Goal: Find specific page/section: Find specific page/section

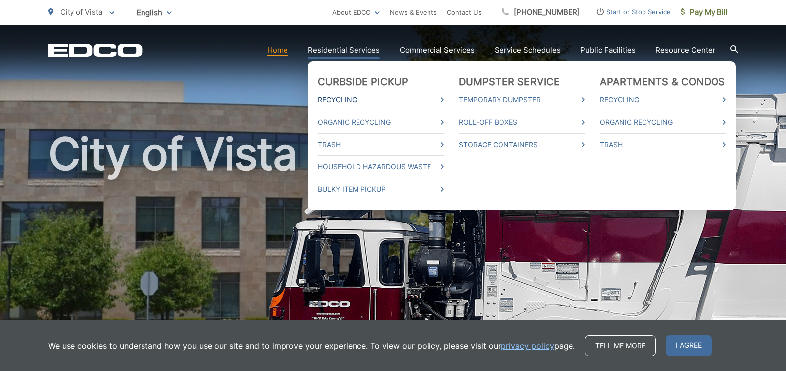
click at [444, 99] on link "Recycling" at bounding box center [381, 100] width 126 height 12
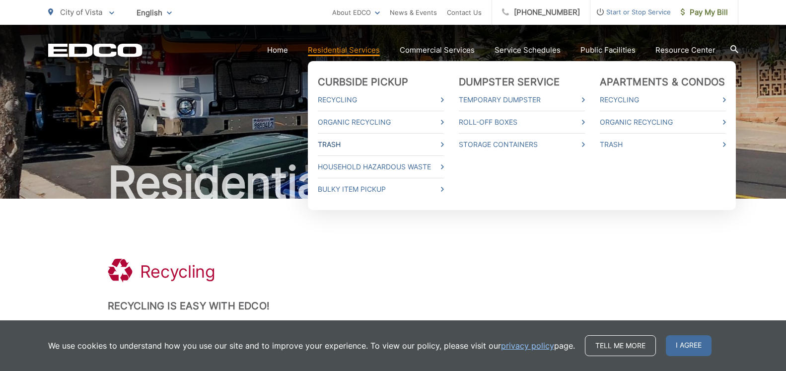
click at [444, 143] on icon at bounding box center [442, 144] width 3 height 5
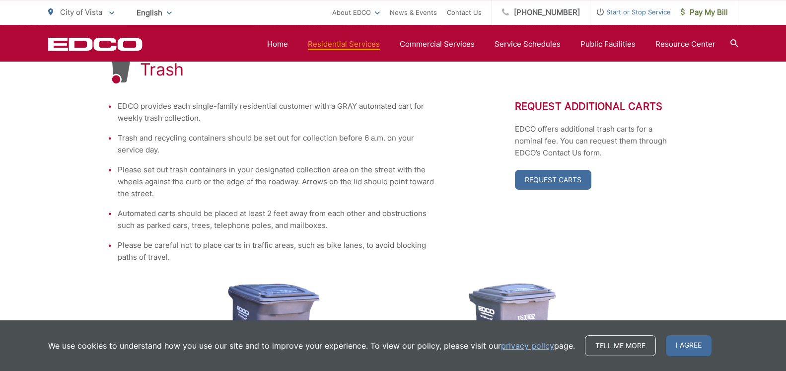
scroll to position [186, 0]
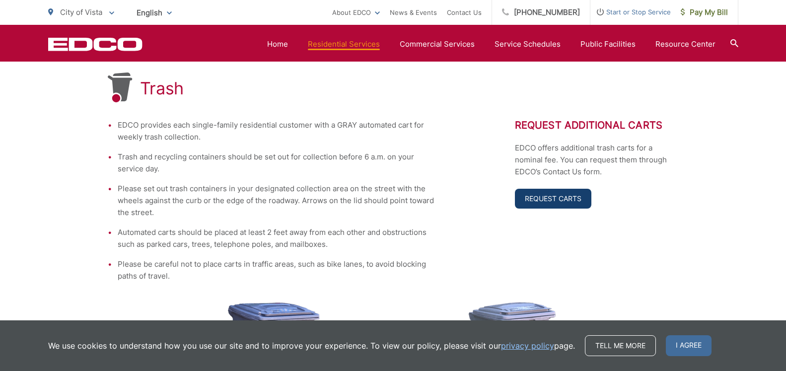
click at [566, 202] on link "Request Carts" at bounding box center [553, 199] width 76 height 20
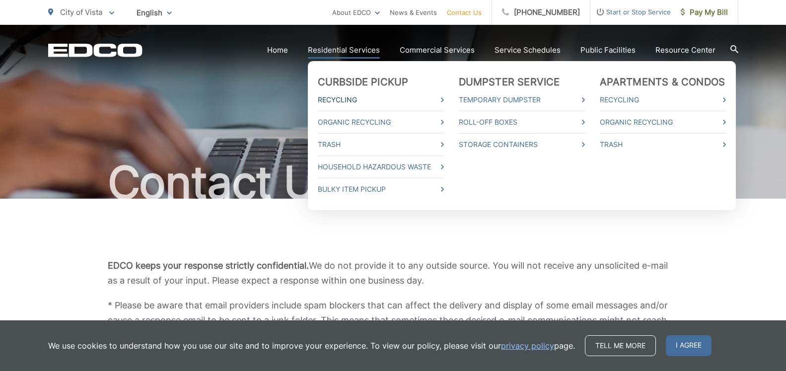
click at [347, 98] on link "Recycling" at bounding box center [381, 100] width 126 height 12
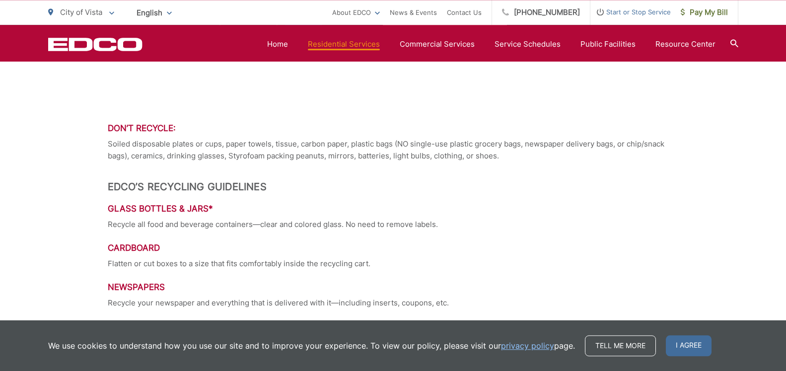
scroll to position [810, 0]
